Goal: Feedback & Contribution: Leave review/rating

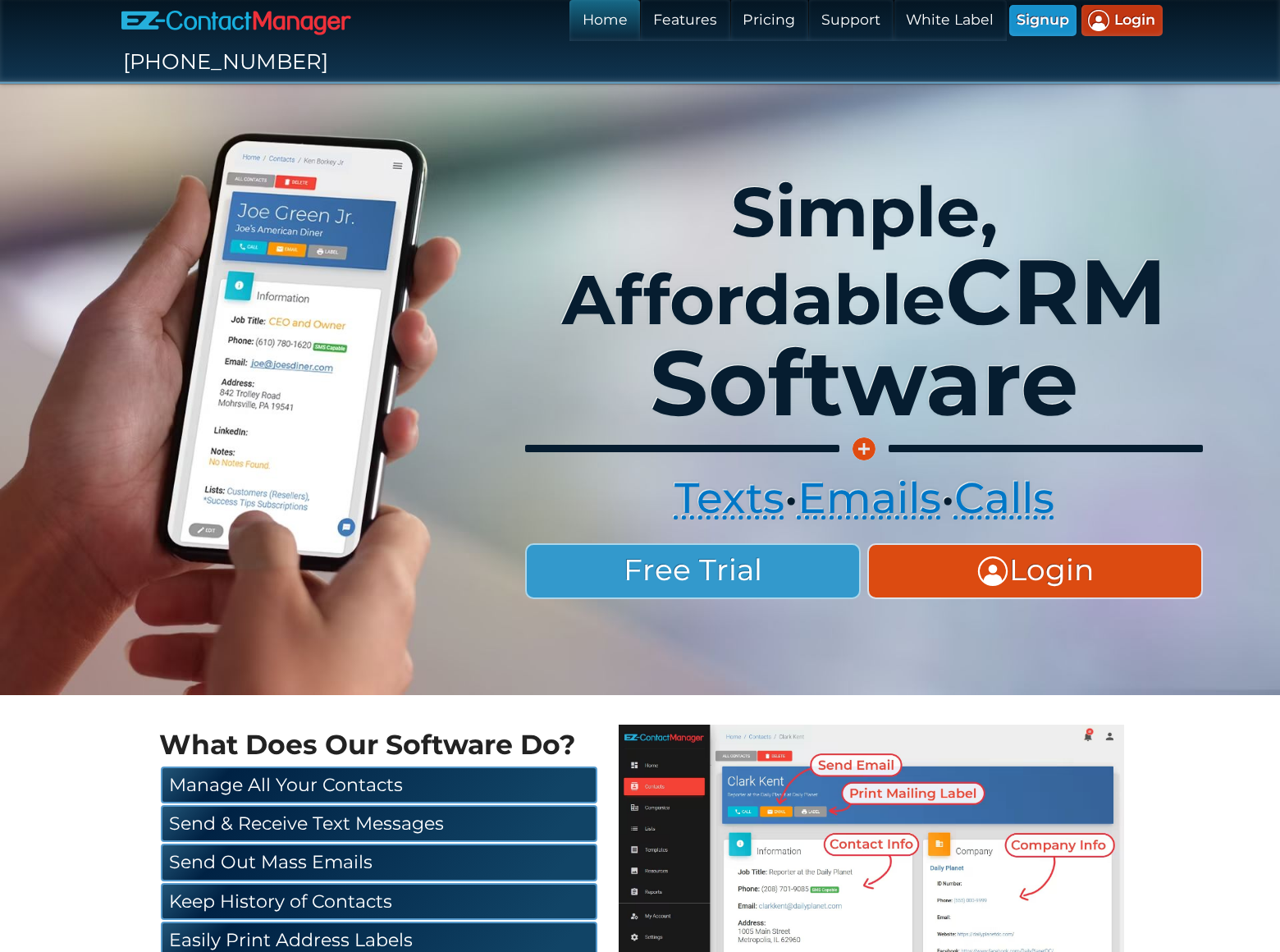
scroll to position [2862, 0]
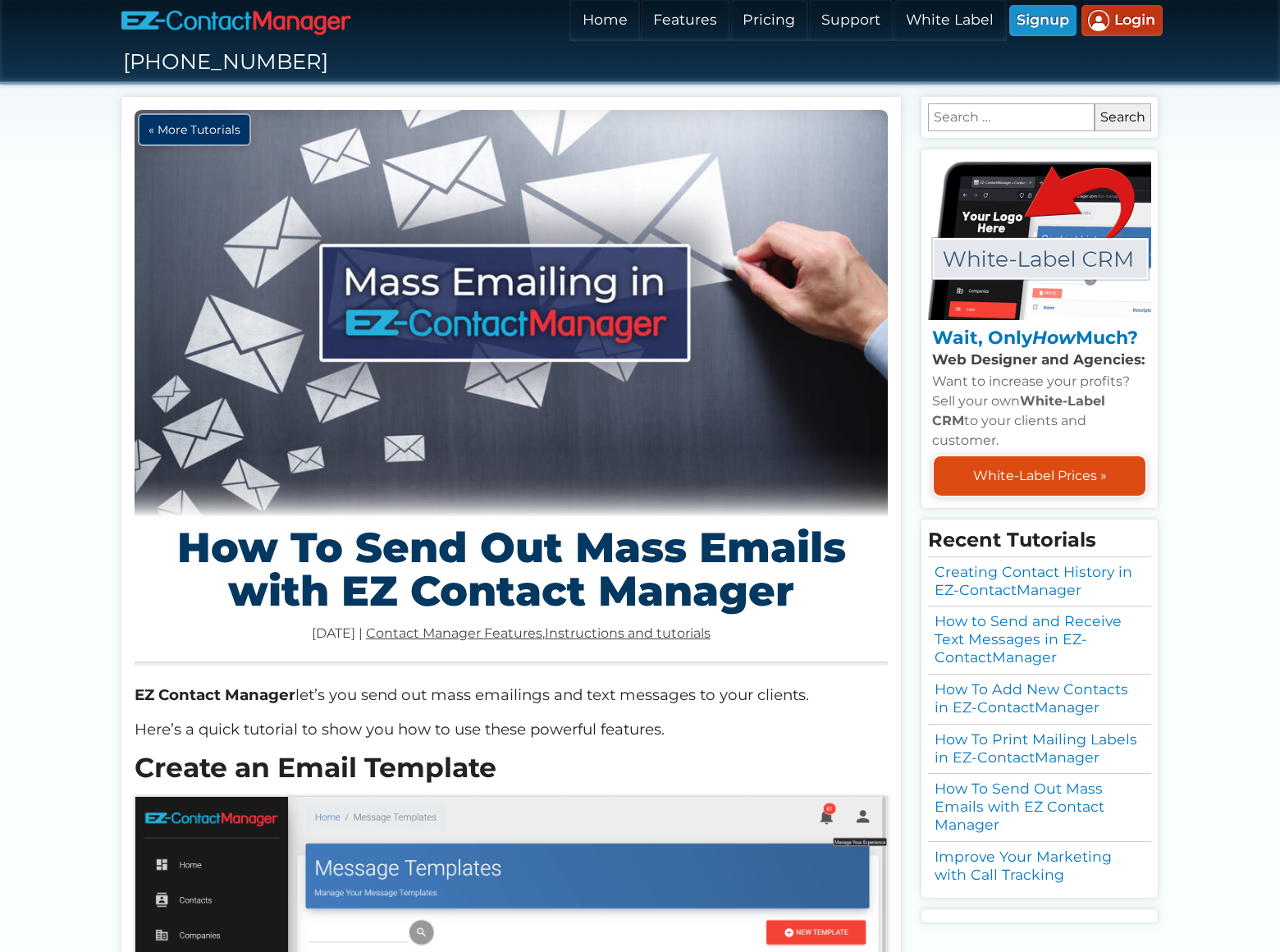
scroll to position [1936, 0]
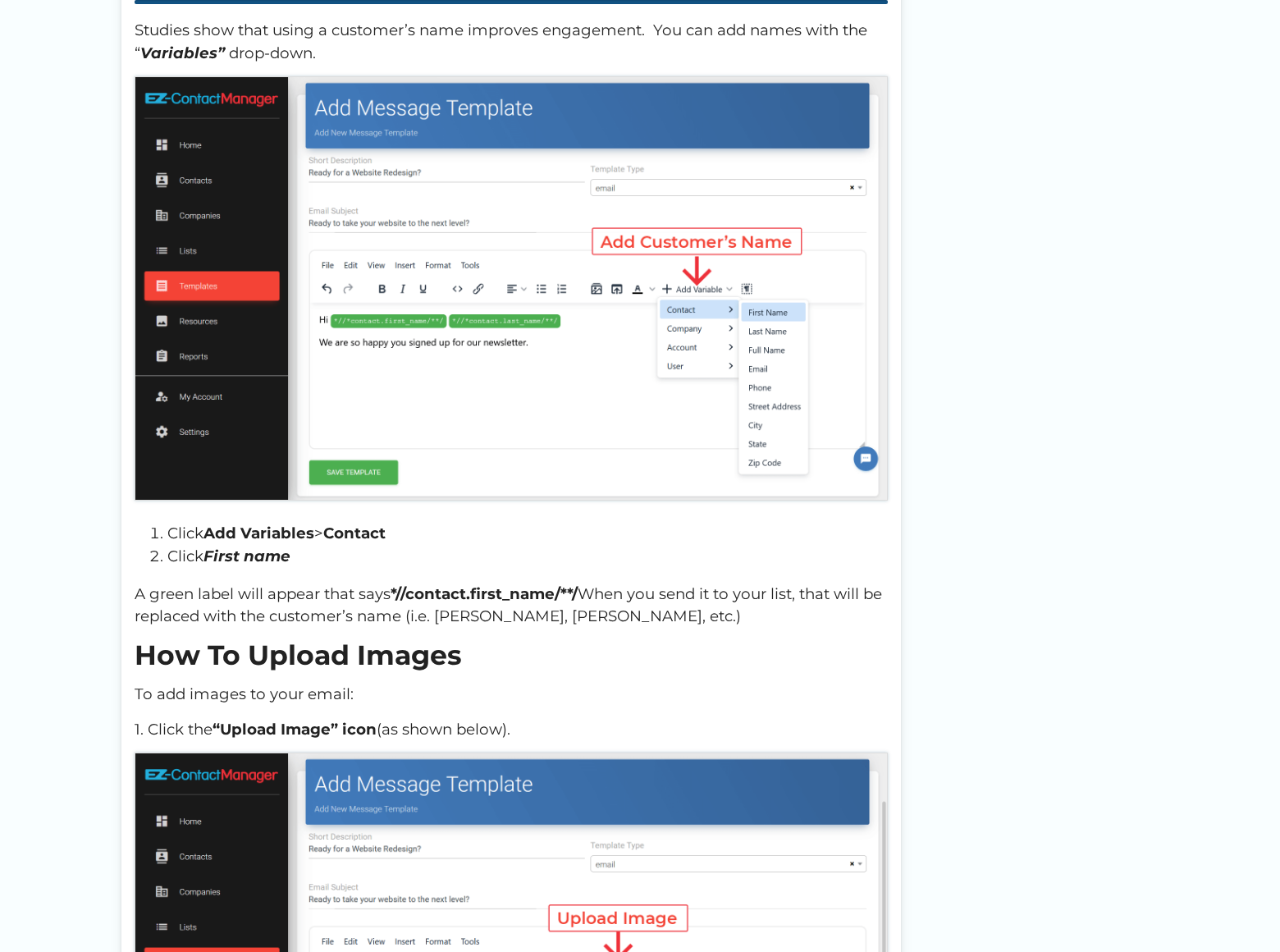
checkbox input "true"
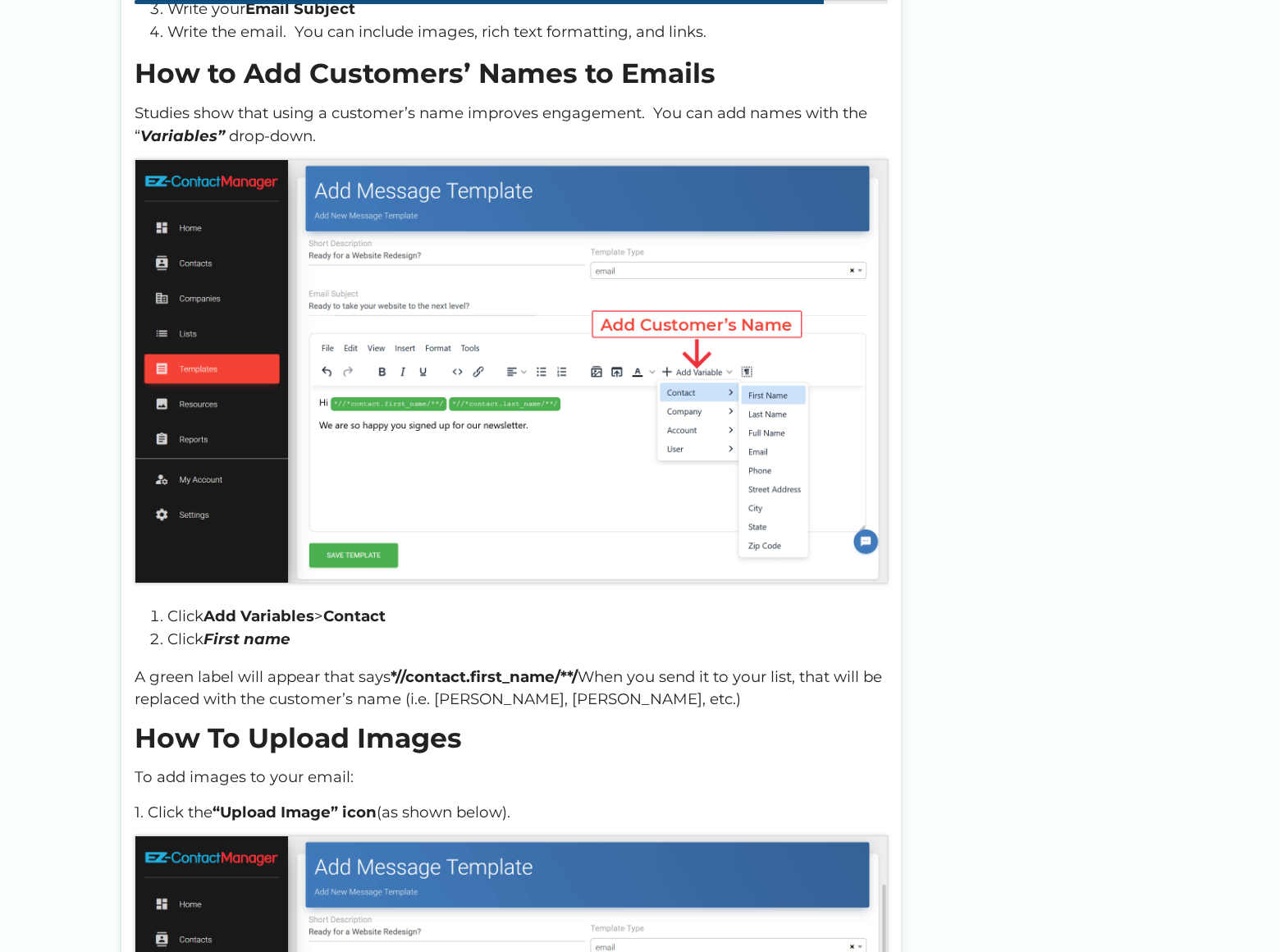
scroll to position [8, 0]
type textarea "We can place your website on top position in search engines without PPC. Just f…"
type input "[PERSON_NAME]"
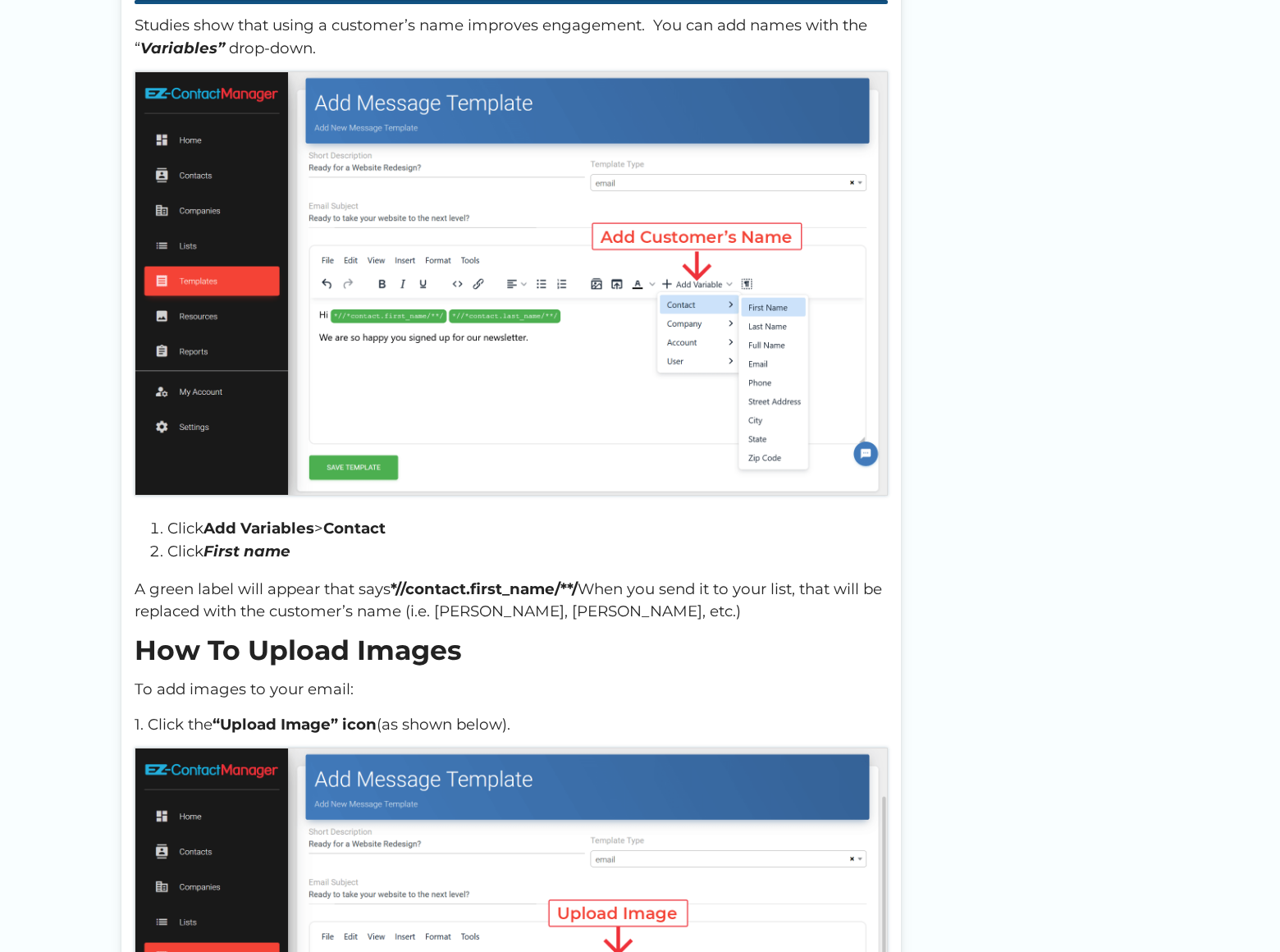
type input "[PERSON_NAME][EMAIL_ADDRESS][DOMAIN_NAME]"
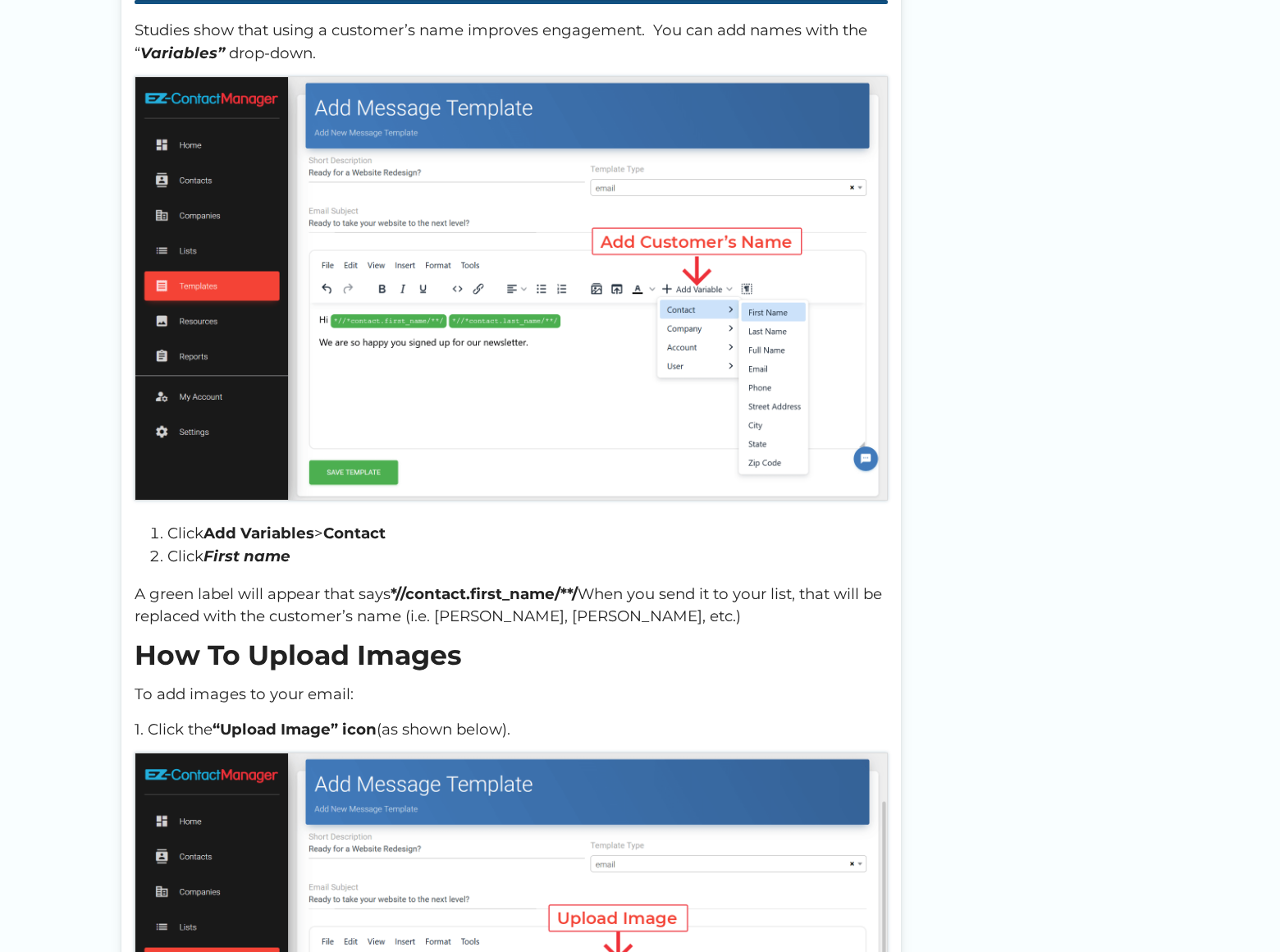
type input "[URL][DOMAIN_NAME]"
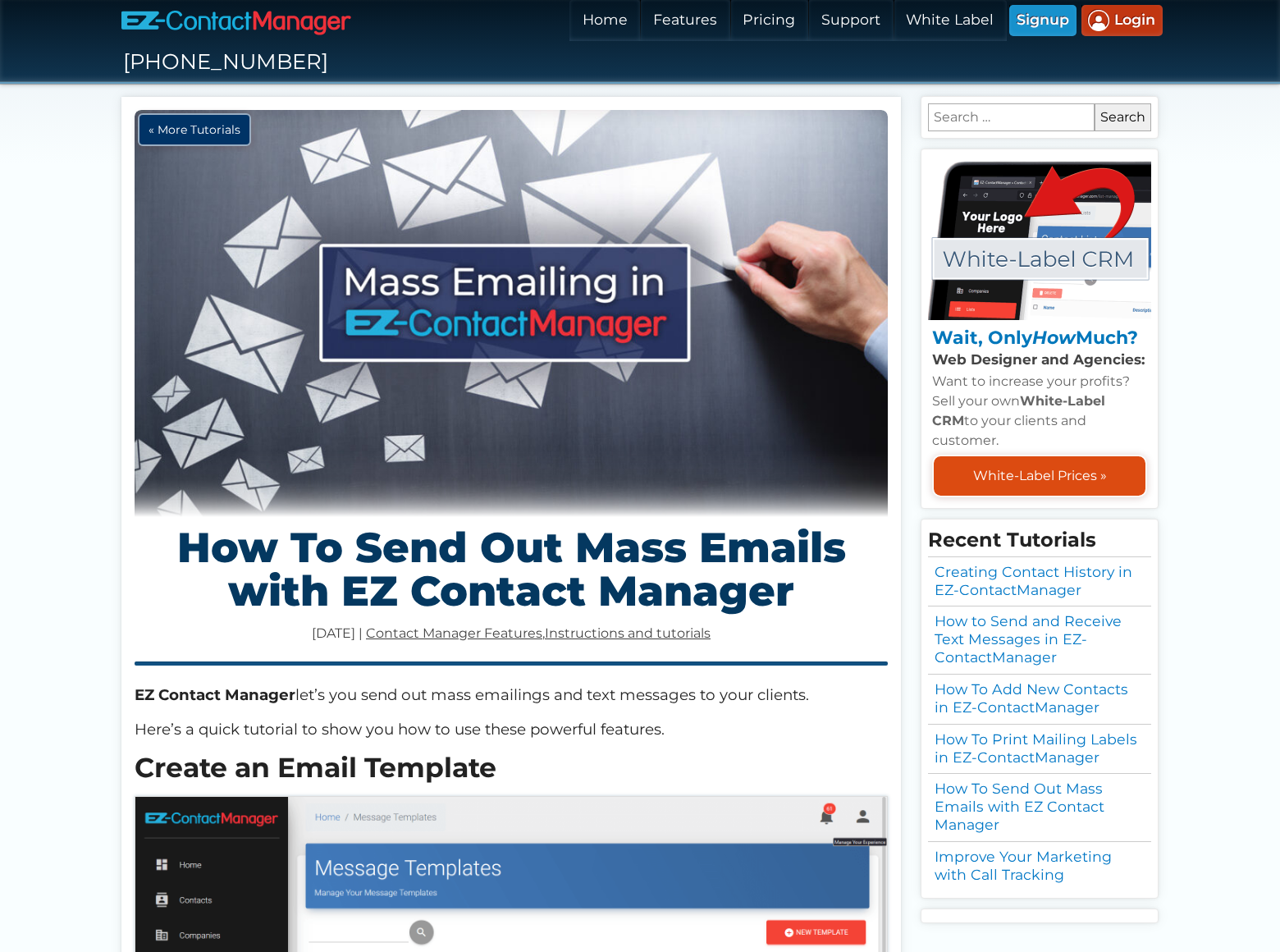
scroll to position [2237, 0]
